Goal: Contribute content

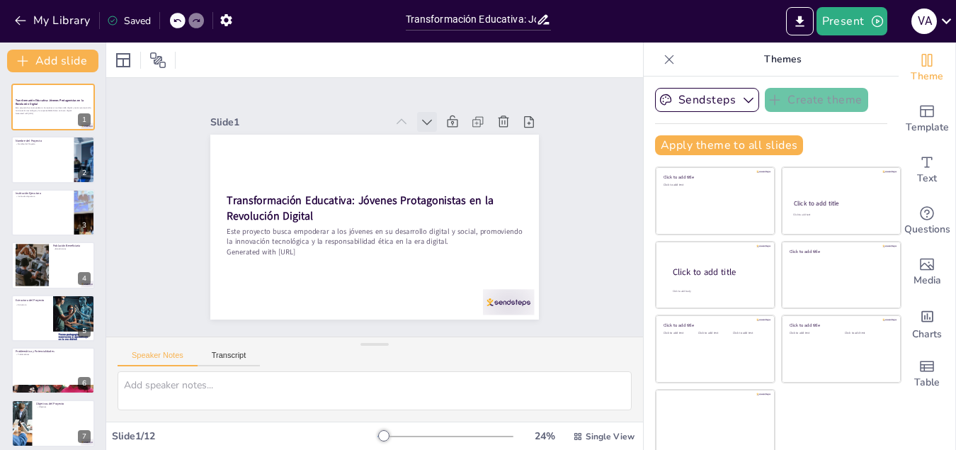
click at [420, 115] on icon at bounding box center [427, 122] width 14 height 14
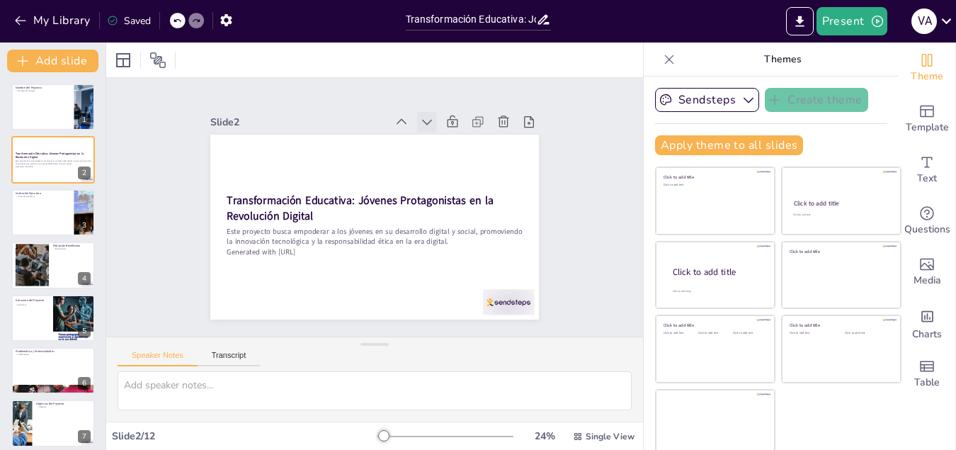
click at [420, 118] on icon at bounding box center [427, 122] width 14 height 14
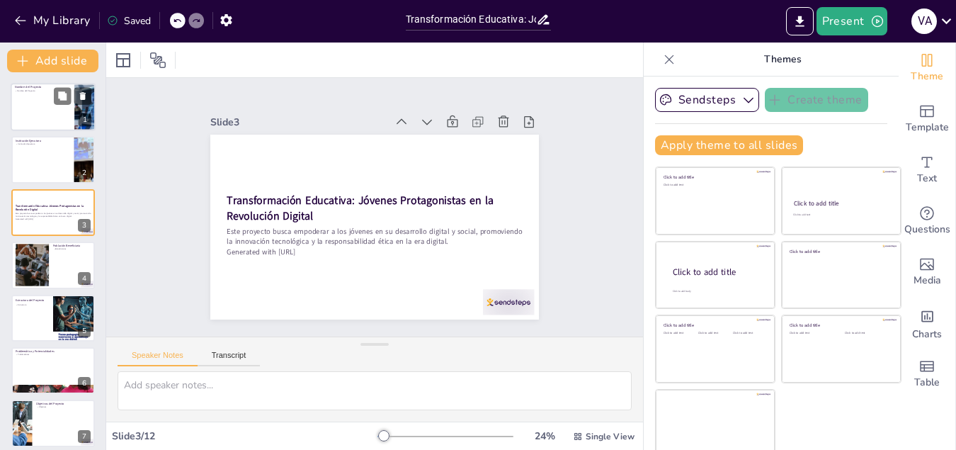
click at [42, 103] on div at bounding box center [53, 107] width 85 height 48
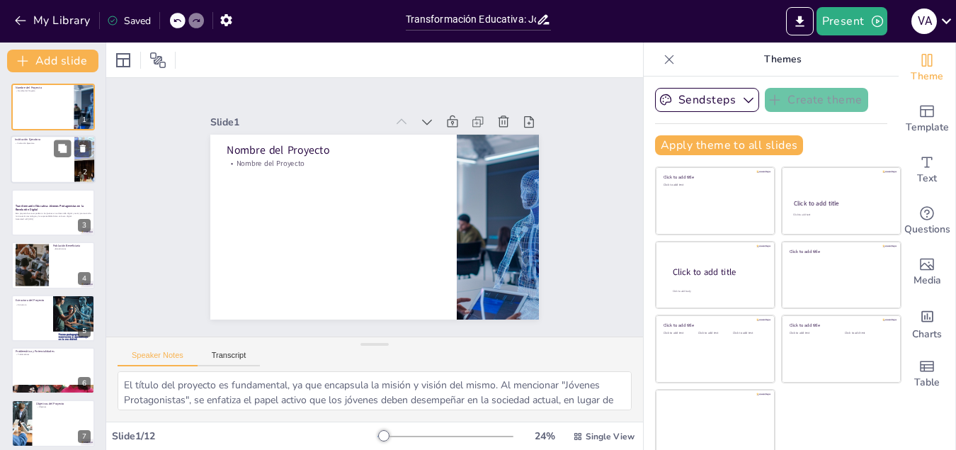
click at [40, 161] on div at bounding box center [53, 160] width 85 height 48
type textarea "La elección de Acción Andina de Educación como institución ejecutora es estraté…"
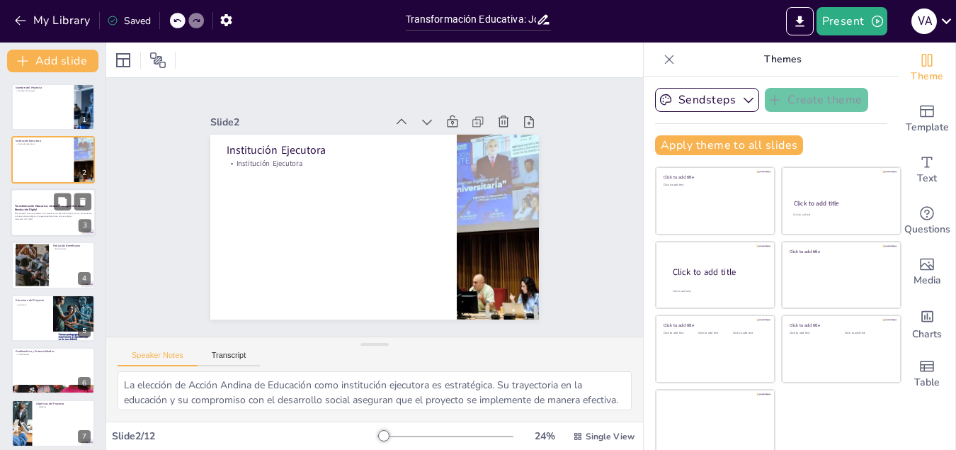
click at [41, 212] on div "Este proyecto busca empoderar a los jóvenes en su desarrollo digital y social, …" at bounding box center [53, 216] width 76 height 10
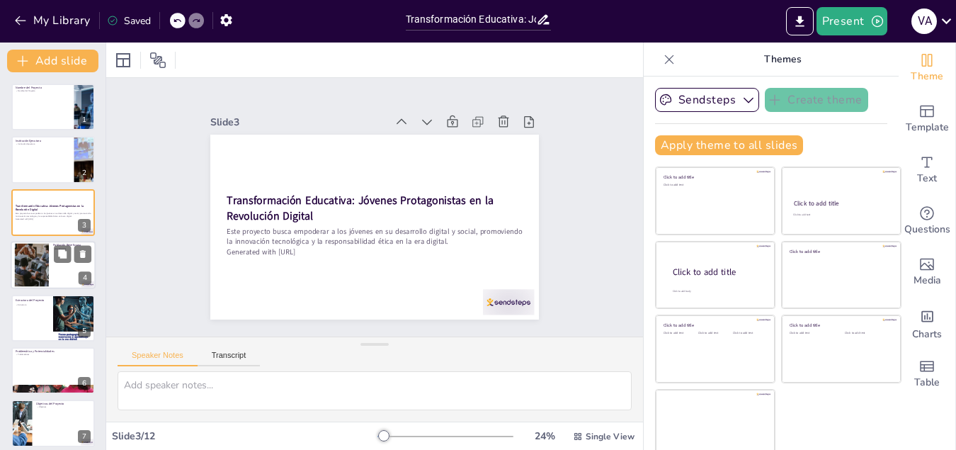
click at [29, 268] on div at bounding box center [31, 265] width 64 height 43
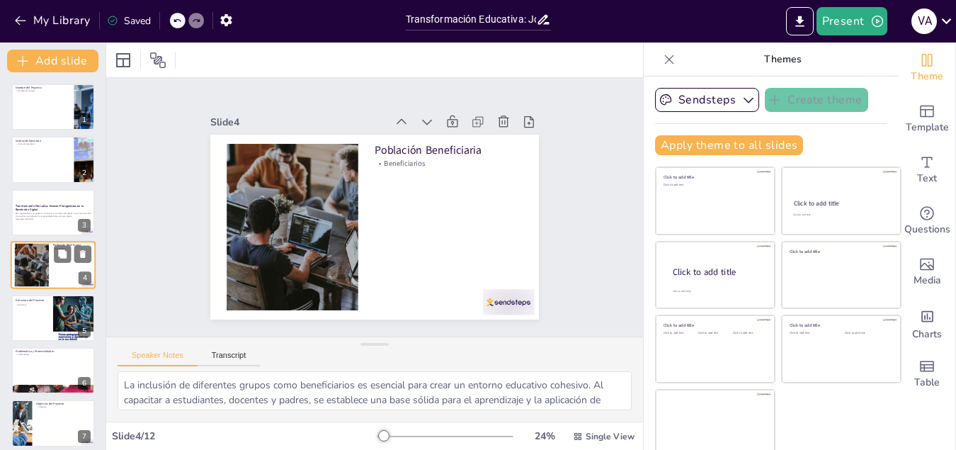
scroll to position [4, 0]
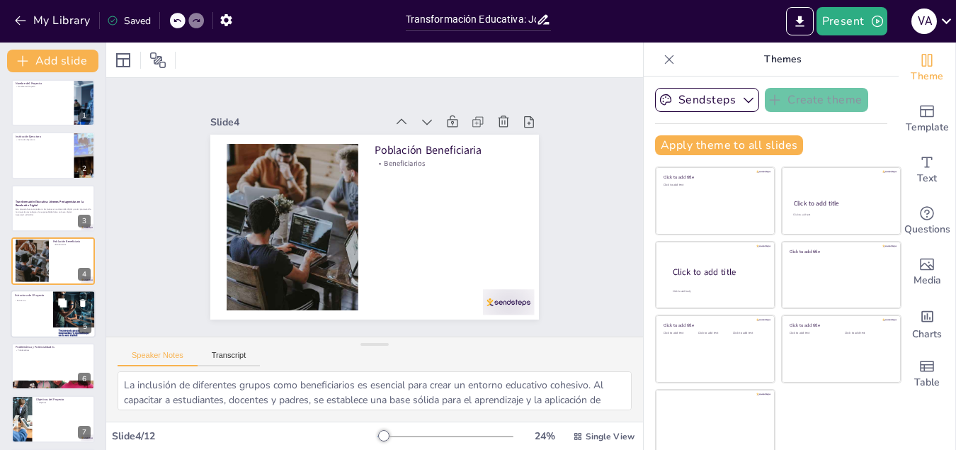
click at [35, 311] on div at bounding box center [53, 314] width 85 height 48
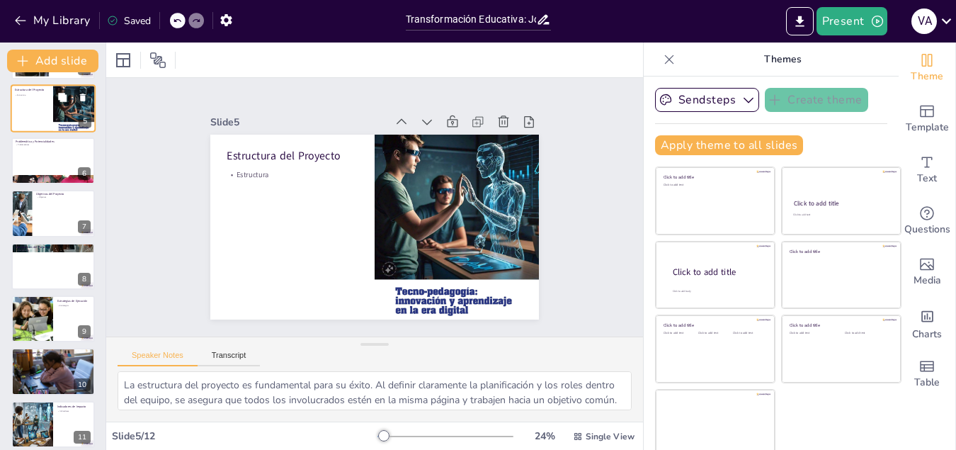
scroll to position [218, 0]
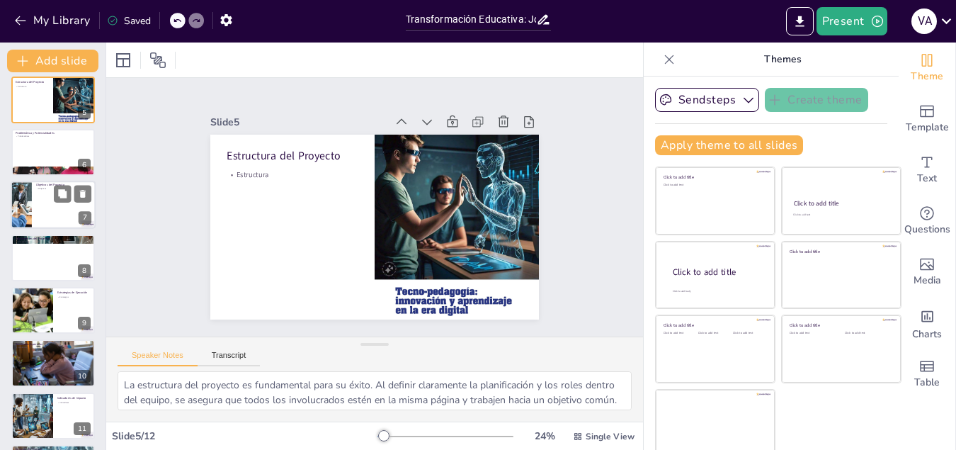
click at [28, 204] on div at bounding box center [21, 205] width 85 height 48
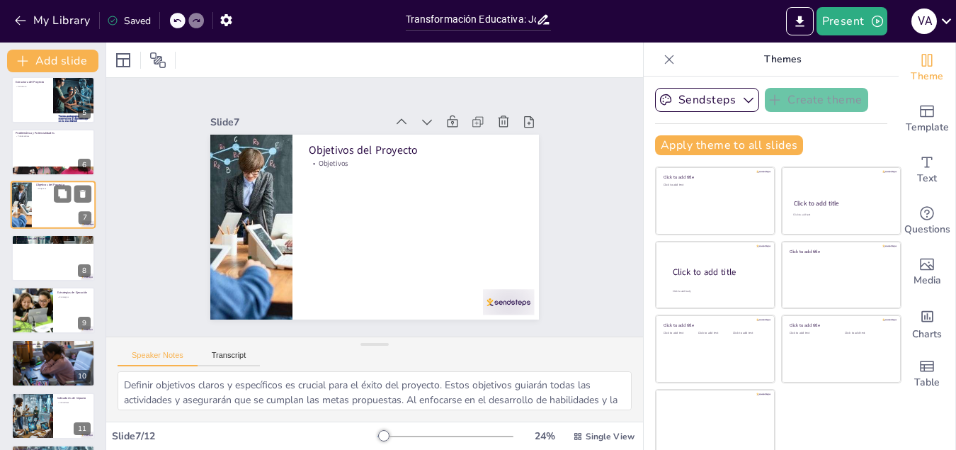
scroll to position [162, 0]
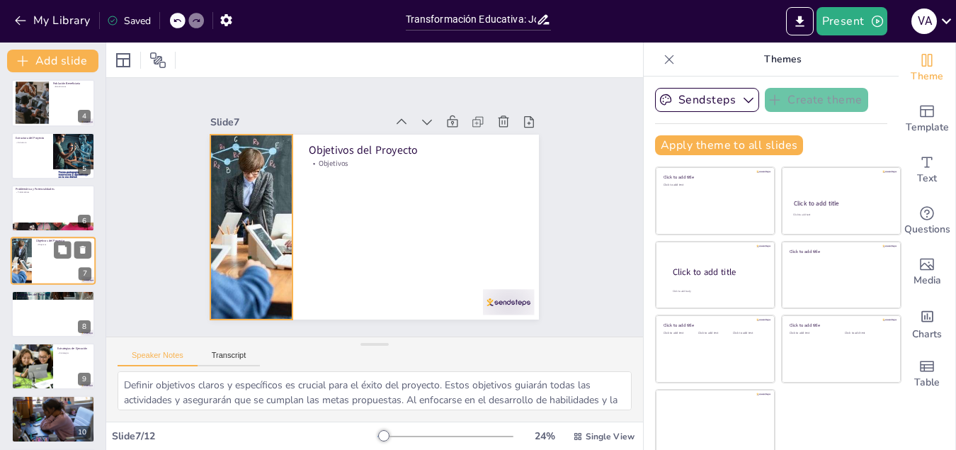
click at [25, 262] on div at bounding box center [21, 261] width 85 height 48
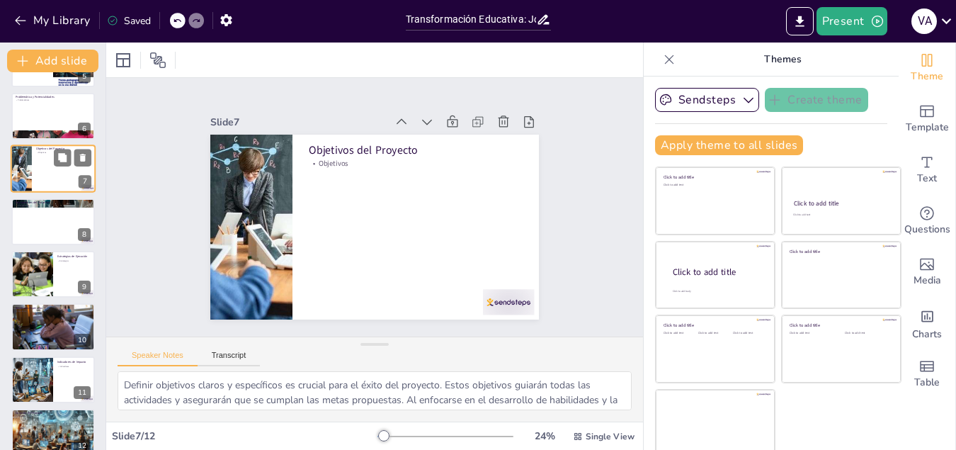
scroll to position [272, 0]
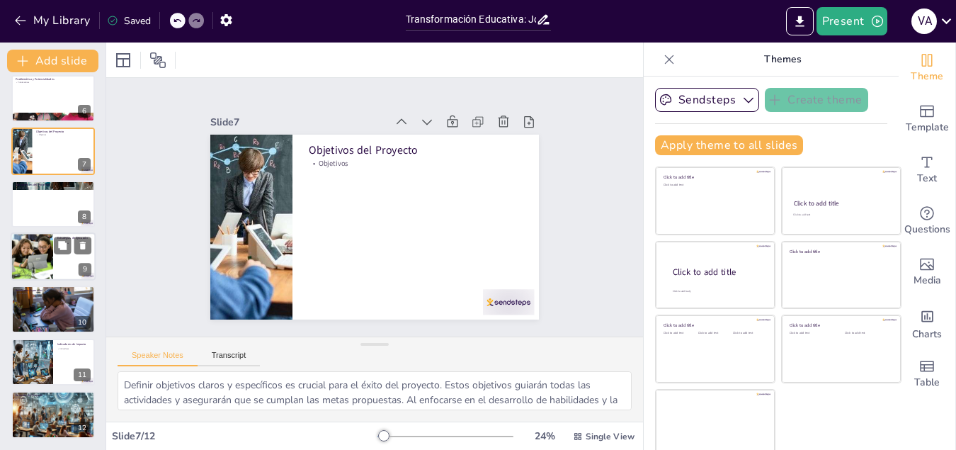
click at [29, 256] on div at bounding box center [32, 256] width 72 height 48
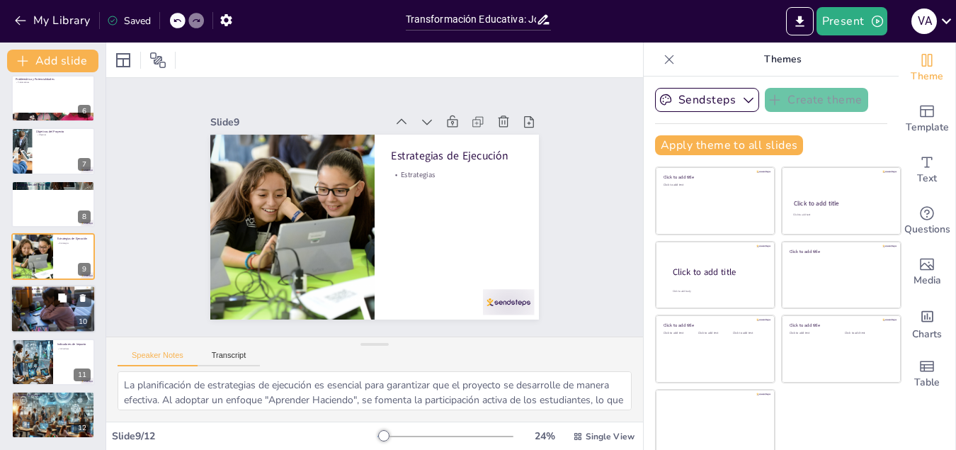
click at [35, 301] on div at bounding box center [53, 309] width 85 height 64
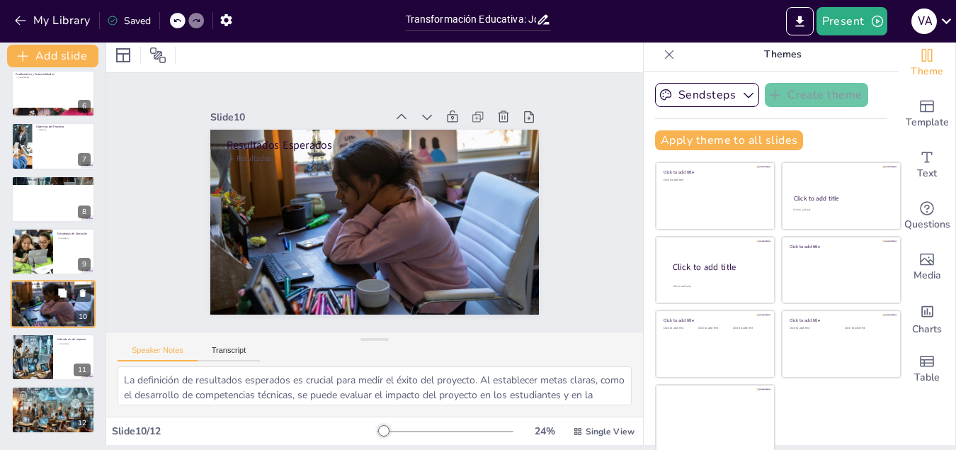
scroll to position [7, 0]
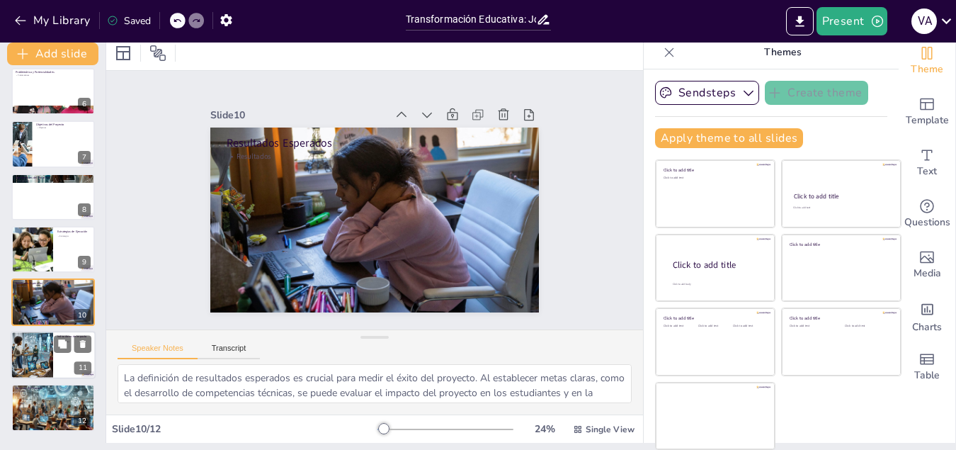
click at [31, 345] on div at bounding box center [32, 355] width 48 height 48
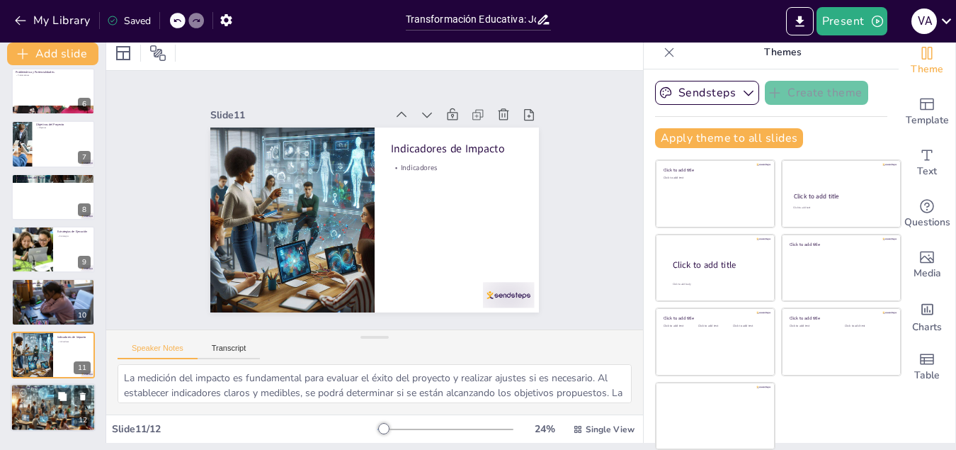
click at [33, 398] on div at bounding box center [53, 407] width 85 height 48
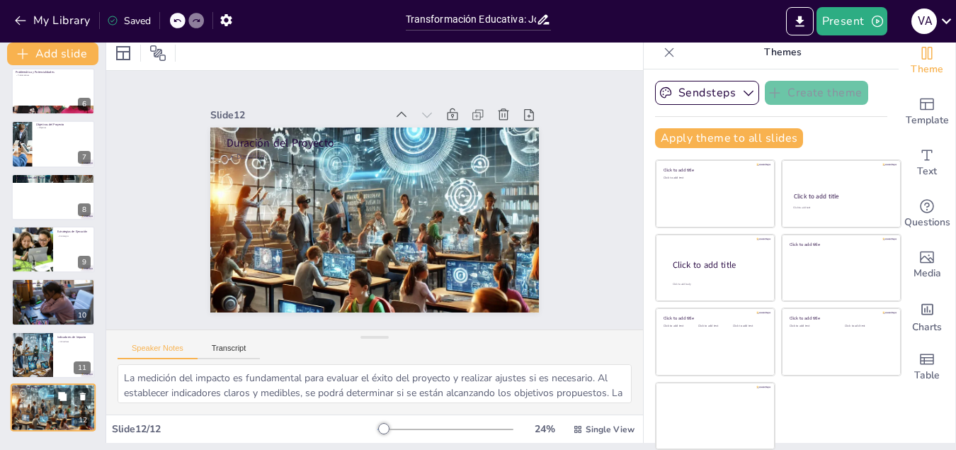
type textarea "La duración del proyecto es un aspecto clave que permite asegurar que las activ…"
click at [741, 93] on icon "button" at bounding box center [748, 93] width 14 height 14
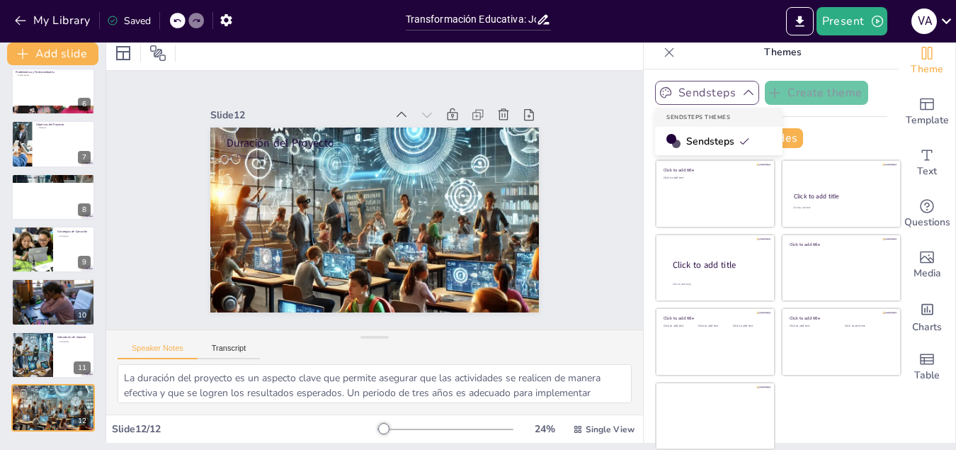
click at [743, 93] on icon "button" at bounding box center [748, 93] width 10 height 6
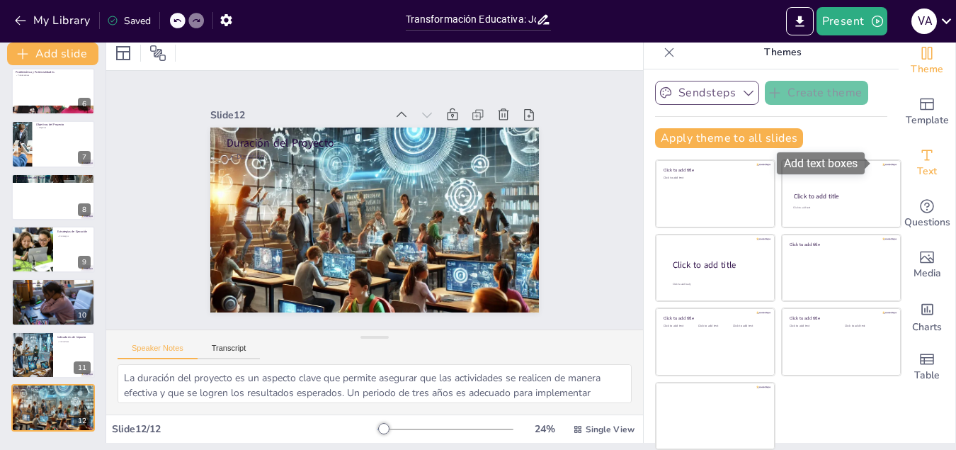
click at [917, 166] on span "Text" at bounding box center [927, 172] width 20 height 16
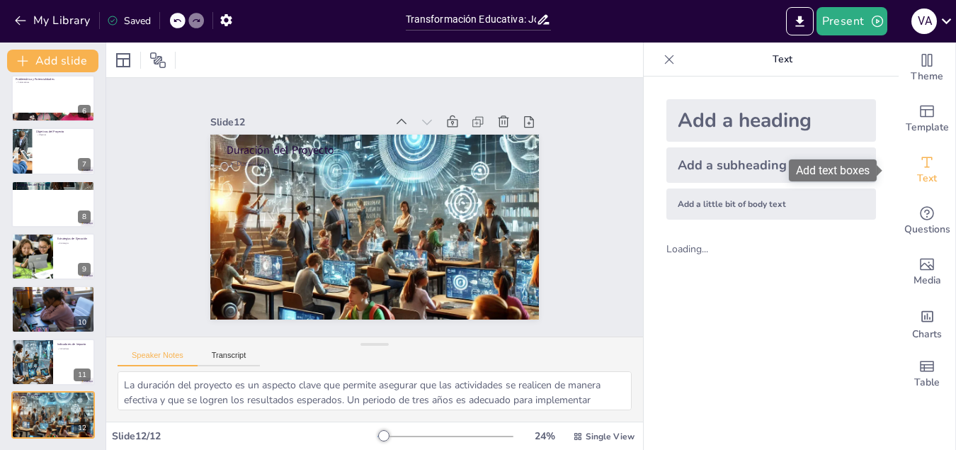
scroll to position [0, 0]
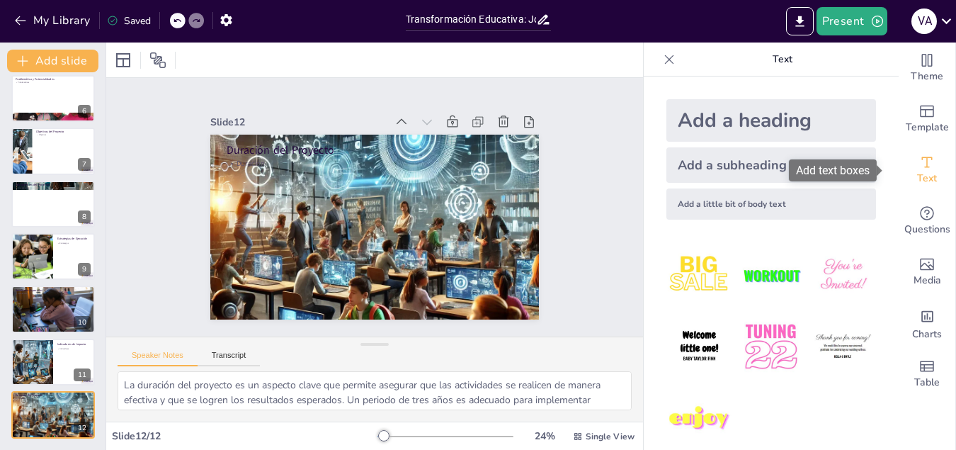
click at [918, 170] on icon "Add text boxes" at bounding box center [926, 162] width 17 height 17
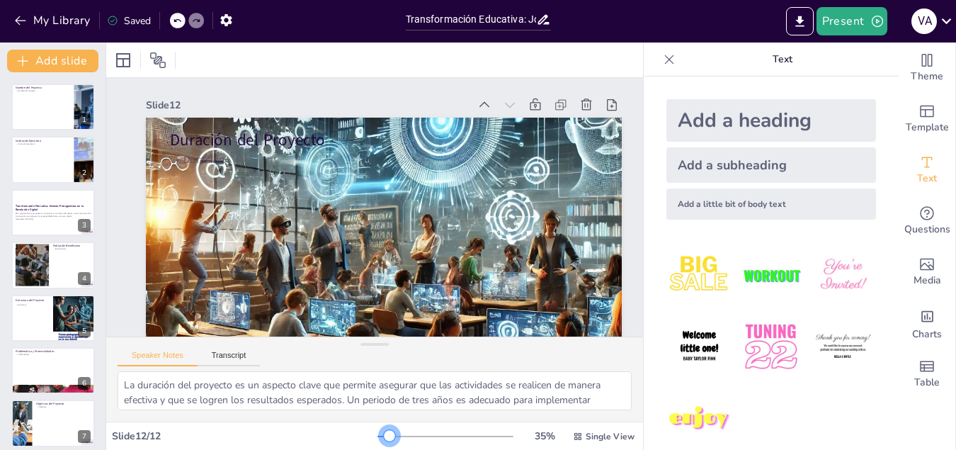
drag, startPoint x: 373, startPoint y: 442, endPoint x: 378, endPoint y: 437, distance: 7.5
click at [384, 437] on div at bounding box center [389, 435] width 11 height 11
click at [851, 23] on button "Present" at bounding box center [851, 21] width 71 height 28
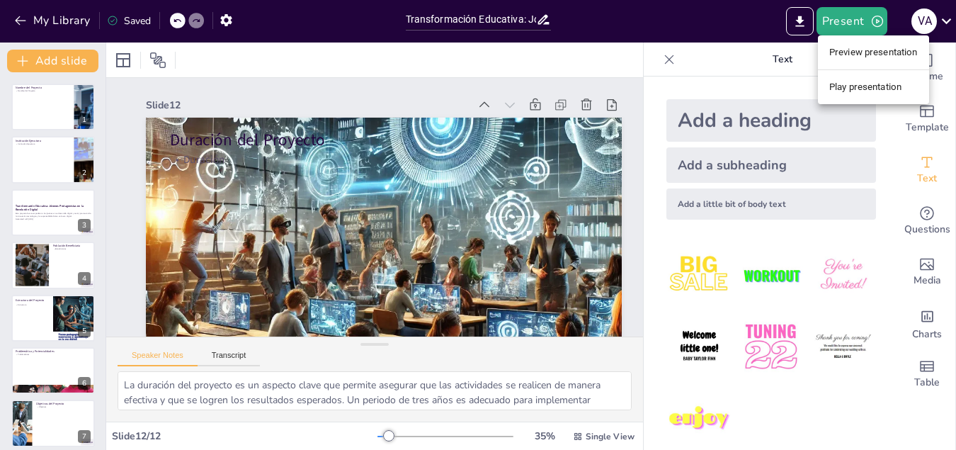
click at [859, 50] on li "Preview presentation" at bounding box center [873, 52] width 111 height 23
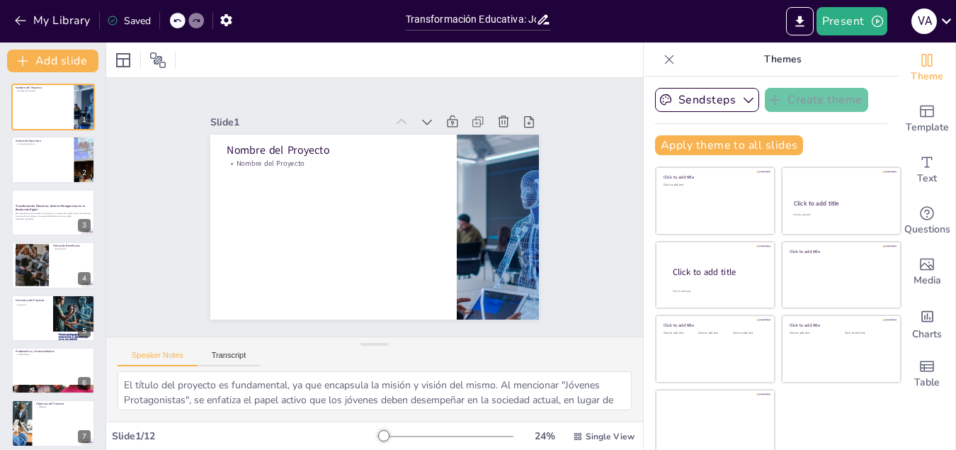
type input "Transformación Educativa: Jóvenes Protagonistas en la Revolución Digital"
click at [949, 18] on icon at bounding box center [946, 20] width 19 height 19
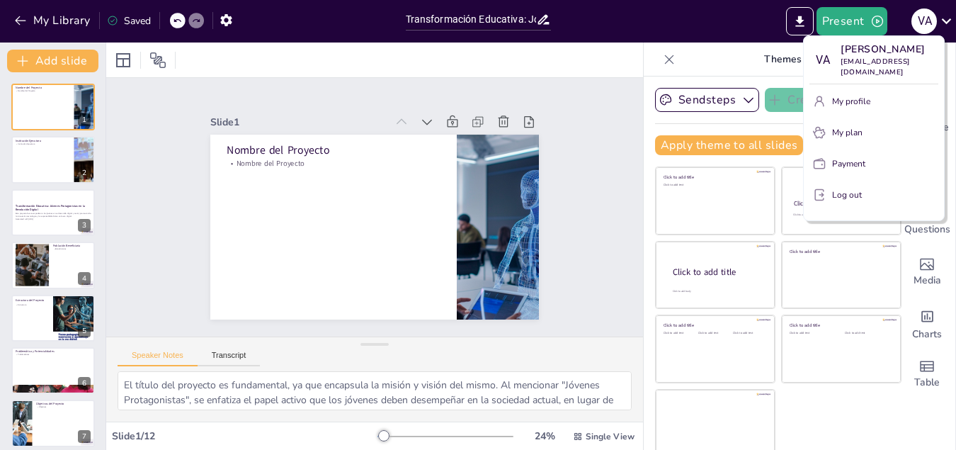
click at [845, 188] on p "Log out" at bounding box center [847, 194] width 30 height 13
